Goal: Information Seeking & Learning: Find contact information

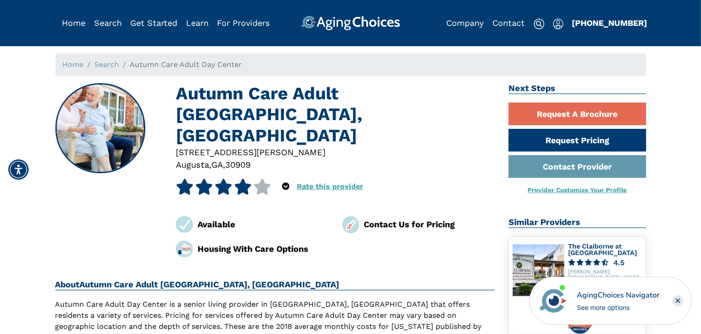
click at [676, 303] on rect "Close" at bounding box center [678, 300] width 11 height 11
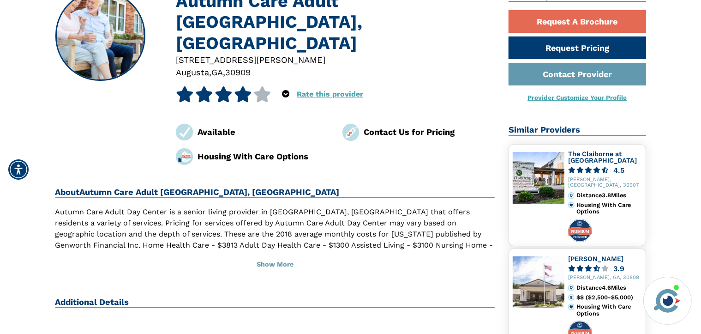
scroll to position [231, 0]
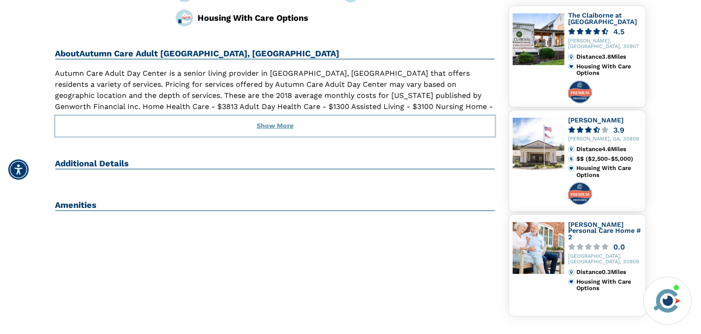
click at [288, 116] on button "Show More" at bounding box center [275, 126] width 440 height 20
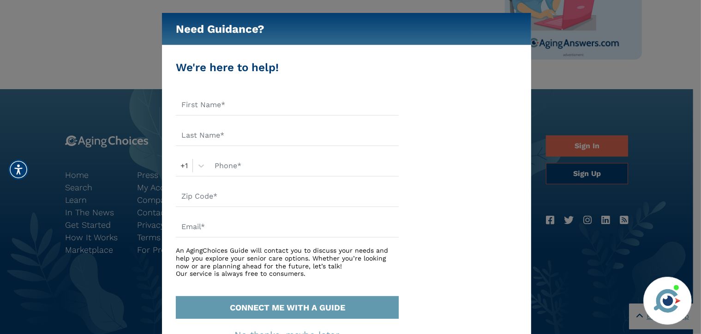
scroll to position [595, 0]
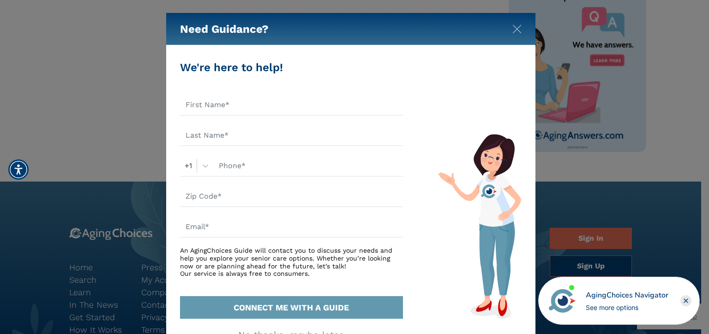
click at [522, 28] on div "Need Guidance?" at bounding box center [350, 29] width 369 height 32
click at [687, 300] on icon "Close" at bounding box center [686, 301] width 4 height 4
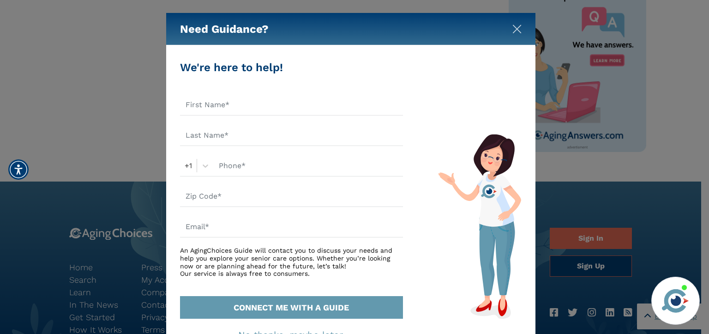
click at [514, 30] on img "Close" at bounding box center [517, 28] width 9 height 9
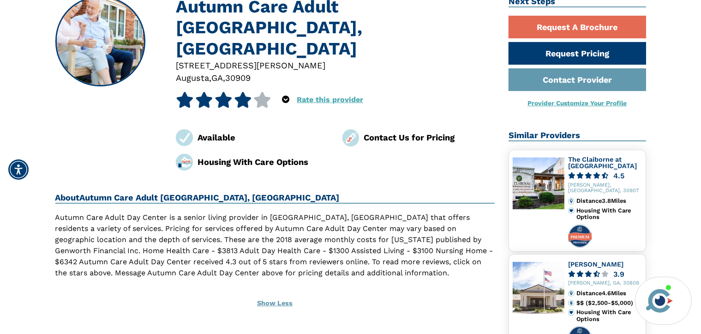
scroll to position [0, 0]
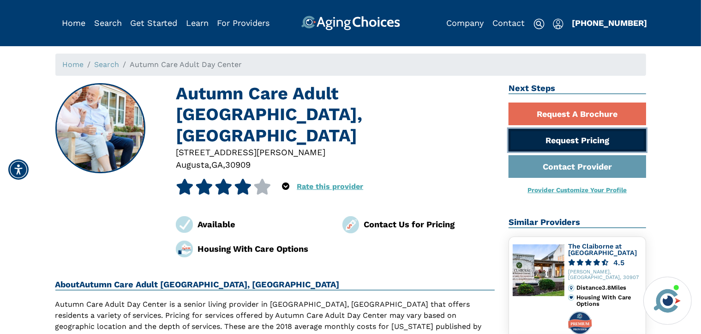
click at [567, 141] on link "Request Pricing" at bounding box center [578, 140] width 138 height 23
